Goal: Complete application form

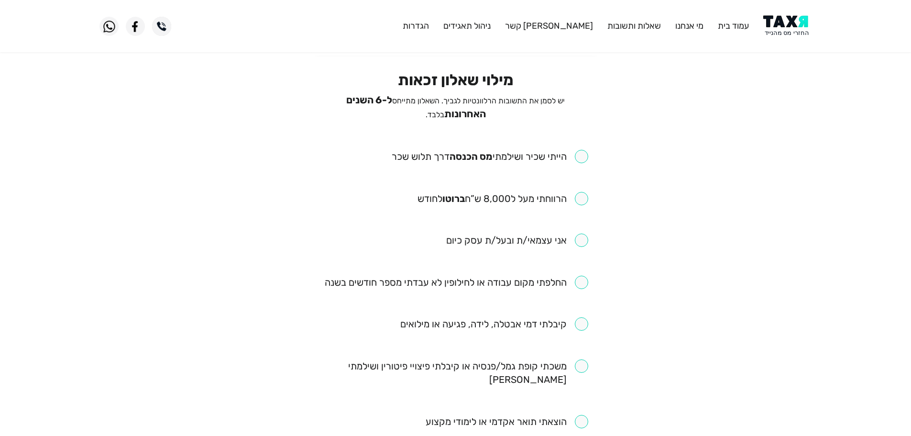
scroll to position [48, 0]
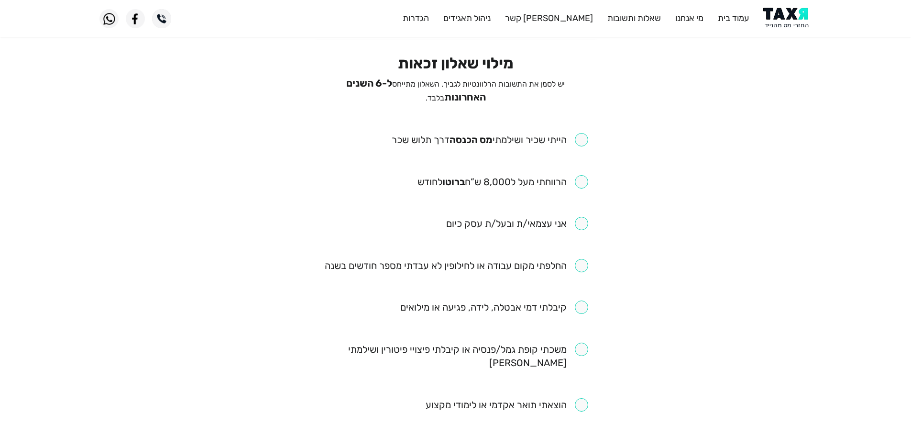
click at [586, 262] on input "checkbox" at bounding box center [457, 265] width 264 height 13
checkbox input "true"
click at [584, 135] on input "checkbox" at bounding box center [490, 139] width 197 height 13
checkbox input "true"
click at [583, 180] on input "checkbox" at bounding box center [503, 181] width 171 height 13
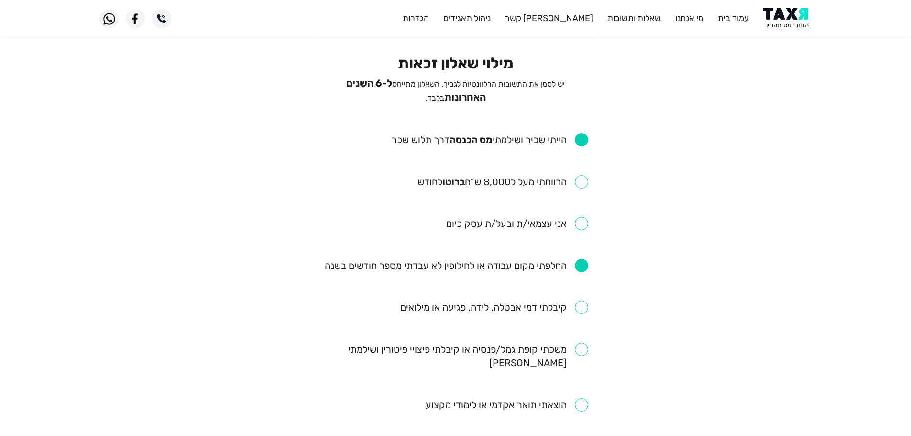
checkbox input "true"
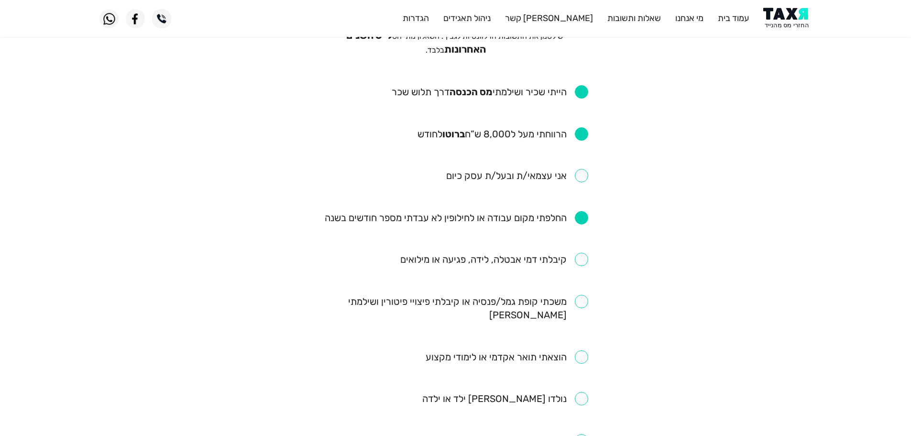
click at [581, 261] on input "checkbox" at bounding box center [494, 259] width 188 height 13
checkbox input "true"
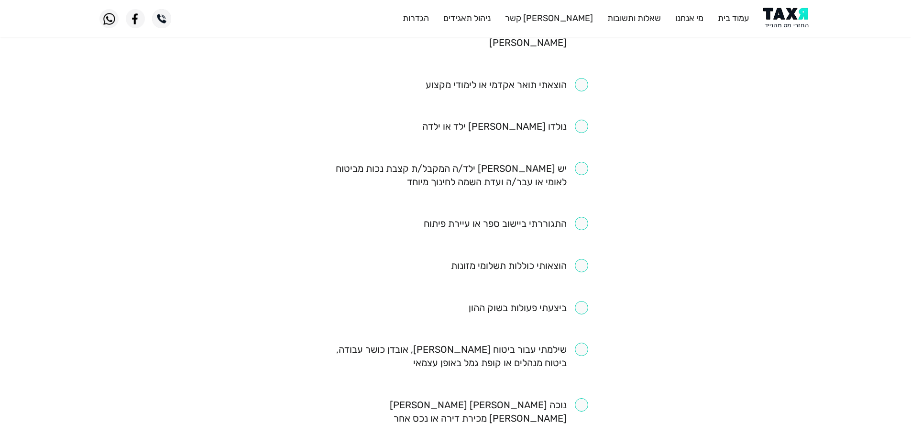
scroll to position [383, 0]
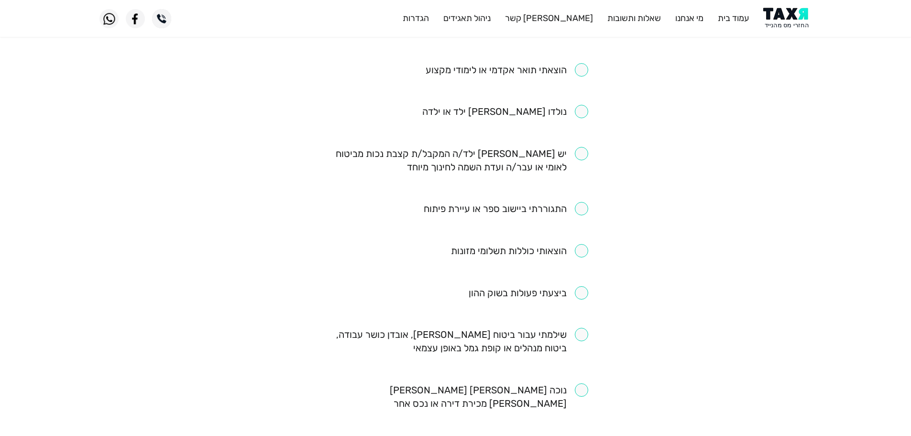
click at [585, 202] on input "checkbox" at bounding box center [506, 208] width 165 height 13
checkbox input "true"
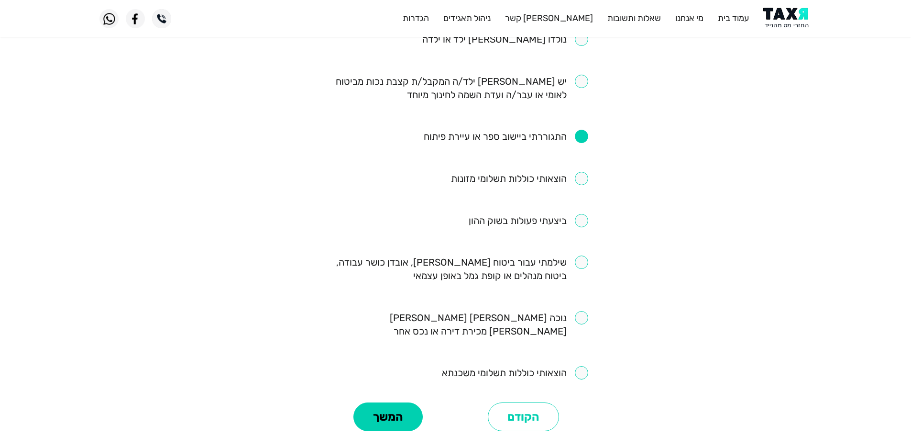
scroll to position [472, 0]
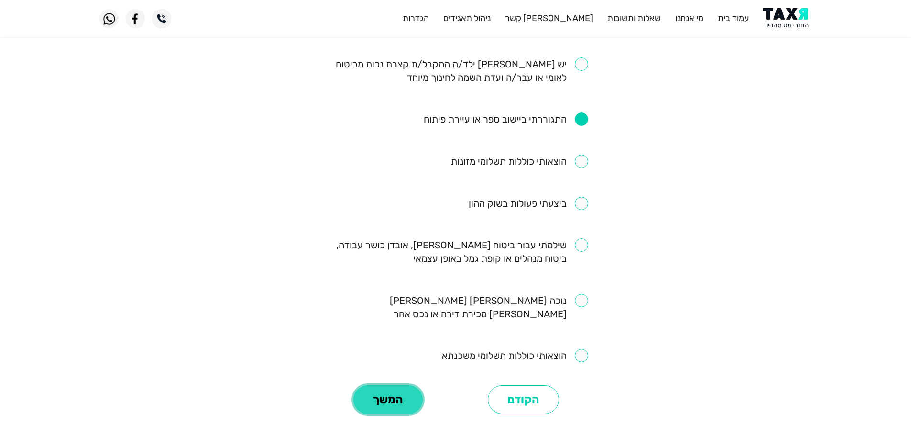
click at [388, 385] on button "המשך" at bounding box center [387, 399] width 69 height 29
